Goal: Task Accomplishment & Management: Manage account settings

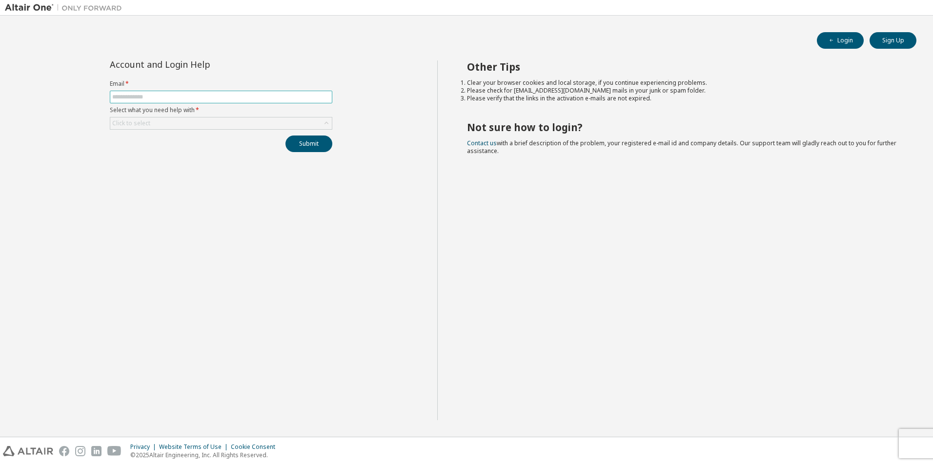
click at [234, 103] on span at bounding box center [221, 97] width 222 height 13
click at [236, 102] on span at bounding box center [221, 97] width 222 height 13
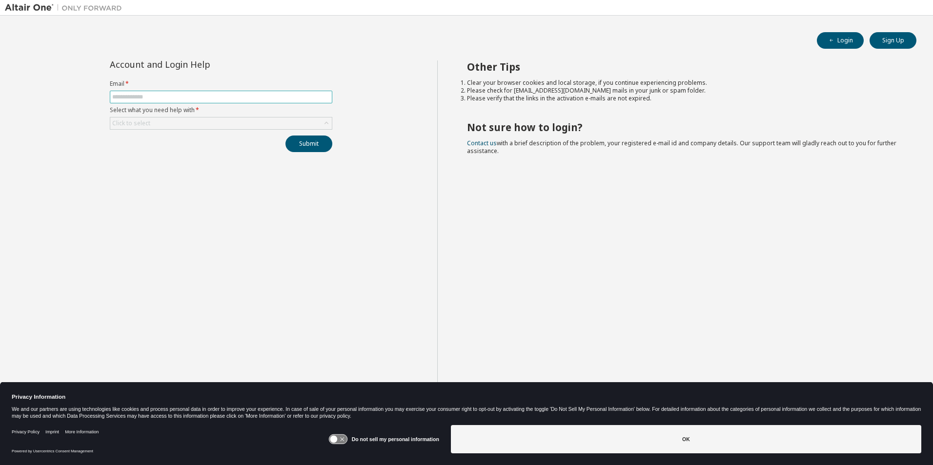
click at [238, 100] on input "text" at bounding box center [221, 97] width 218 height 8
click at [764, 435] on button "OK" at bounding box center [686, 439] width 470 height 28
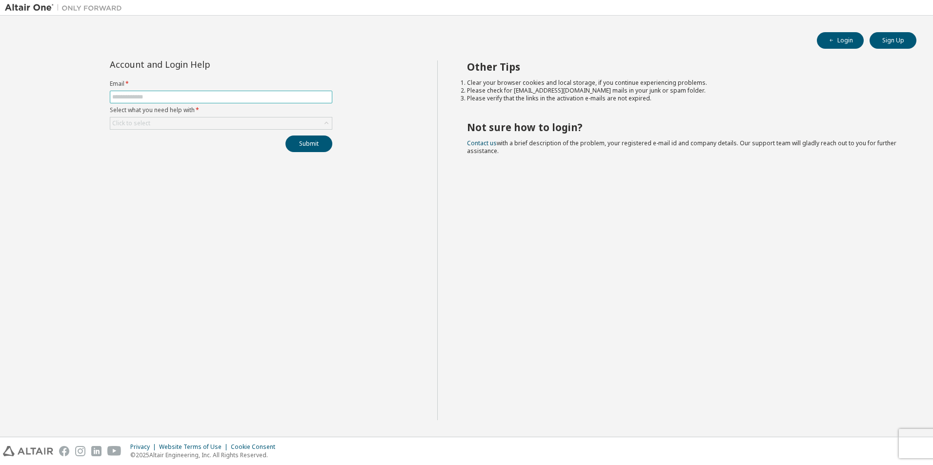
click at [163, 98] on input "text" at bounding box center [221, 97] width 218 height 8
type input "**********"
click at [236, 128] on div "Click to select" at bounding box center [220, 124] width 221 height 12
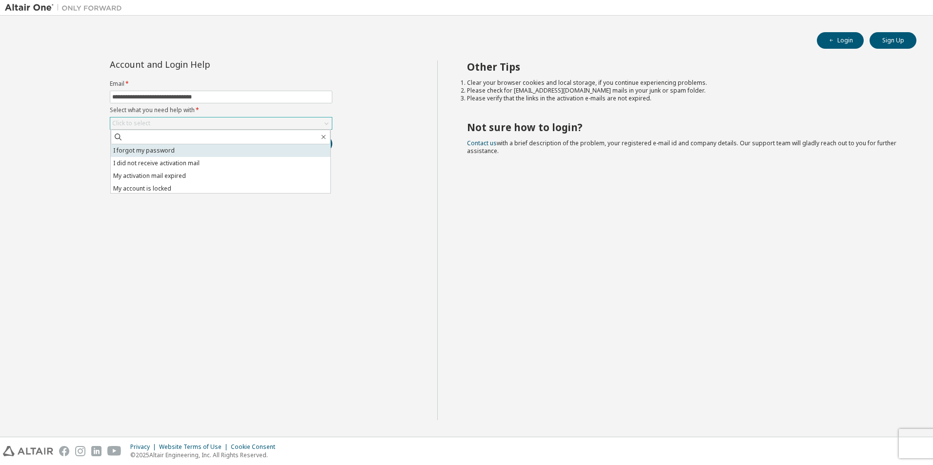
click at [182, 152] on li "I forgot my password" at bounding box center [220, 150] width 219 height 13
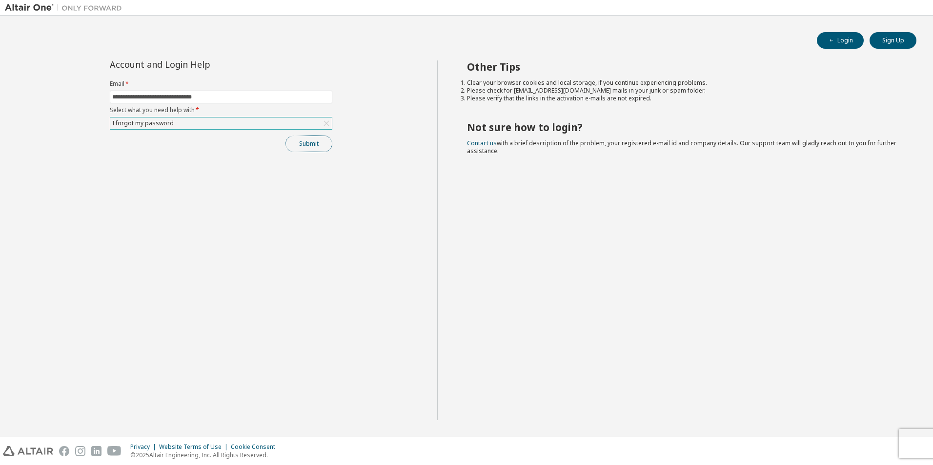
click at [299, 139] on button "Submit" at bounding box center [308, 144] width 47 height 17
click at [305, 141] on button "Submit" at bounding box center [308, 144] width 47 height 17
drag, startPoint x: 912, startPoint y: 439, endPoint x: 876, endPoint y: 435, distance: 35.9
click at [912, 439] on icon "button" at bounding box center [912, 439] width 6 height 6
click at [248, 99] on input "text" at bounding box center [221, 97] width 218 height 8
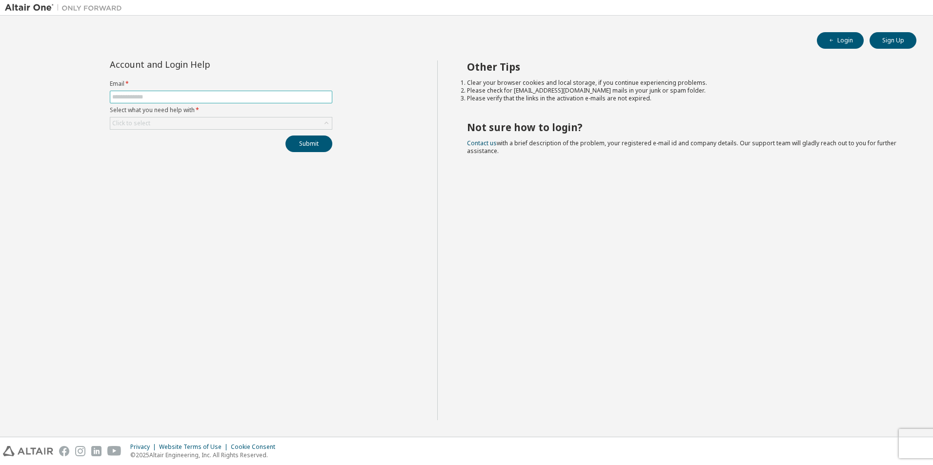
type input "**********"
click at [240, 124] on div "Click to select" at bounding box center [220, 124] width 221 height 12
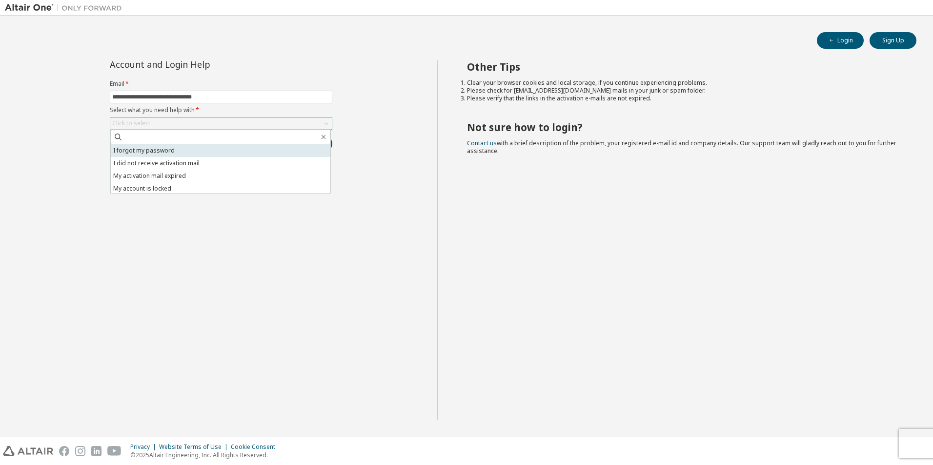
click at [218, 147] on li "I forgot my password" at bounding box center [220, 150] width 219 height 13
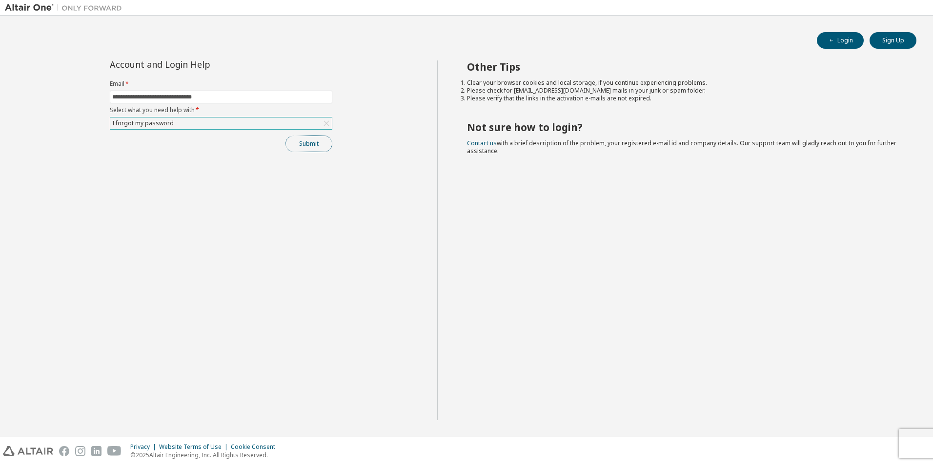
click at [309, 142] on button "Submit" at bounding box center [308, 144] width 47 height 17
drag, startPoint x: 914, startPoint y: 438, endPoint x: 900, endPoint y: 419, distance: 22.7
click at [914, 438] on icon "button" at bounding box center [912, 439] width 6 height 6
